Goal: Transaction & Acquisition: Purchase product/service

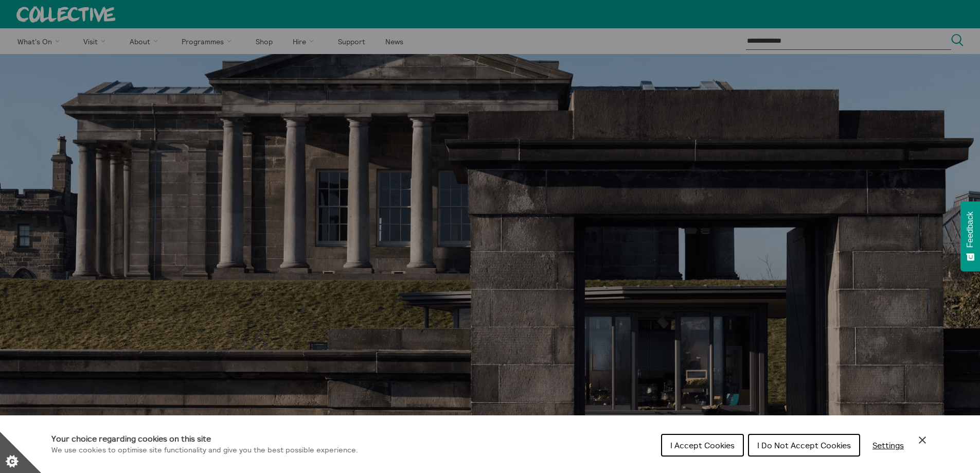
click at [713, 440] on span "I Accept Cookies" at bounding box center [702, 445] width 64 height 10
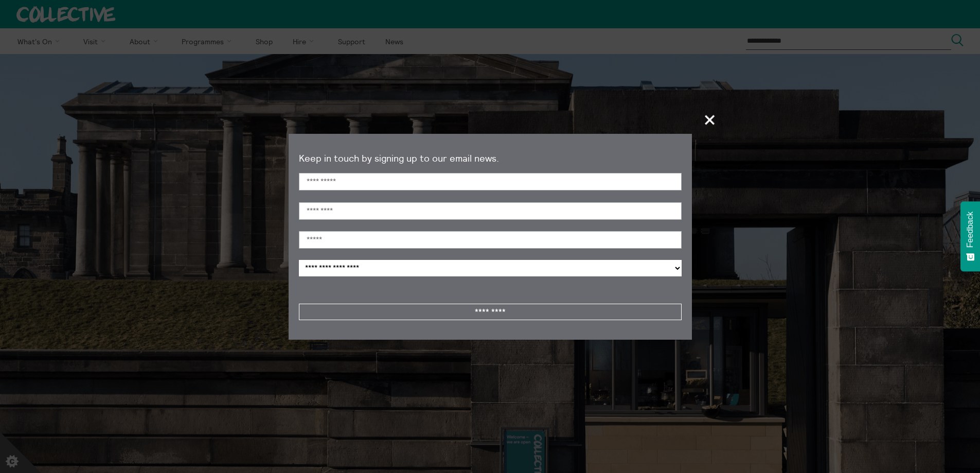
click at [712, 120] on span "+" at bounding box center [710, 119] width 30 height 30
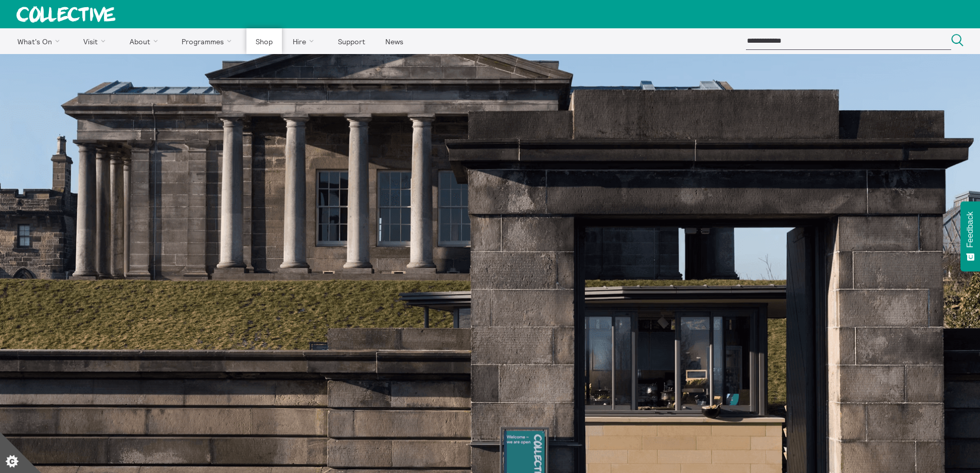
click at [254, 42] on link "Shop" at bounding box center [263, 41] width 35 height 26
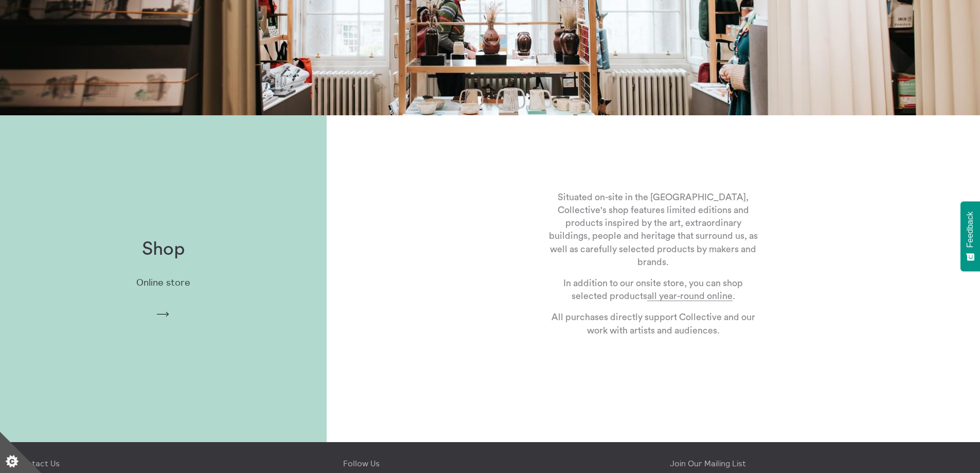
scroll to position [264, 0]
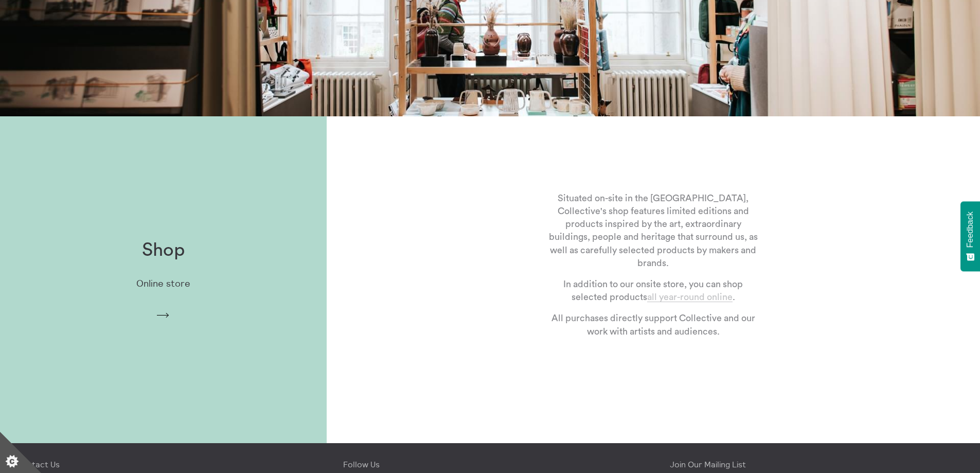
click at [712, 297] on link "all year-round online" at bounding box center [689, 297] width 85 height 10
